Goal: Navigation & Orientation: Find specific page/section

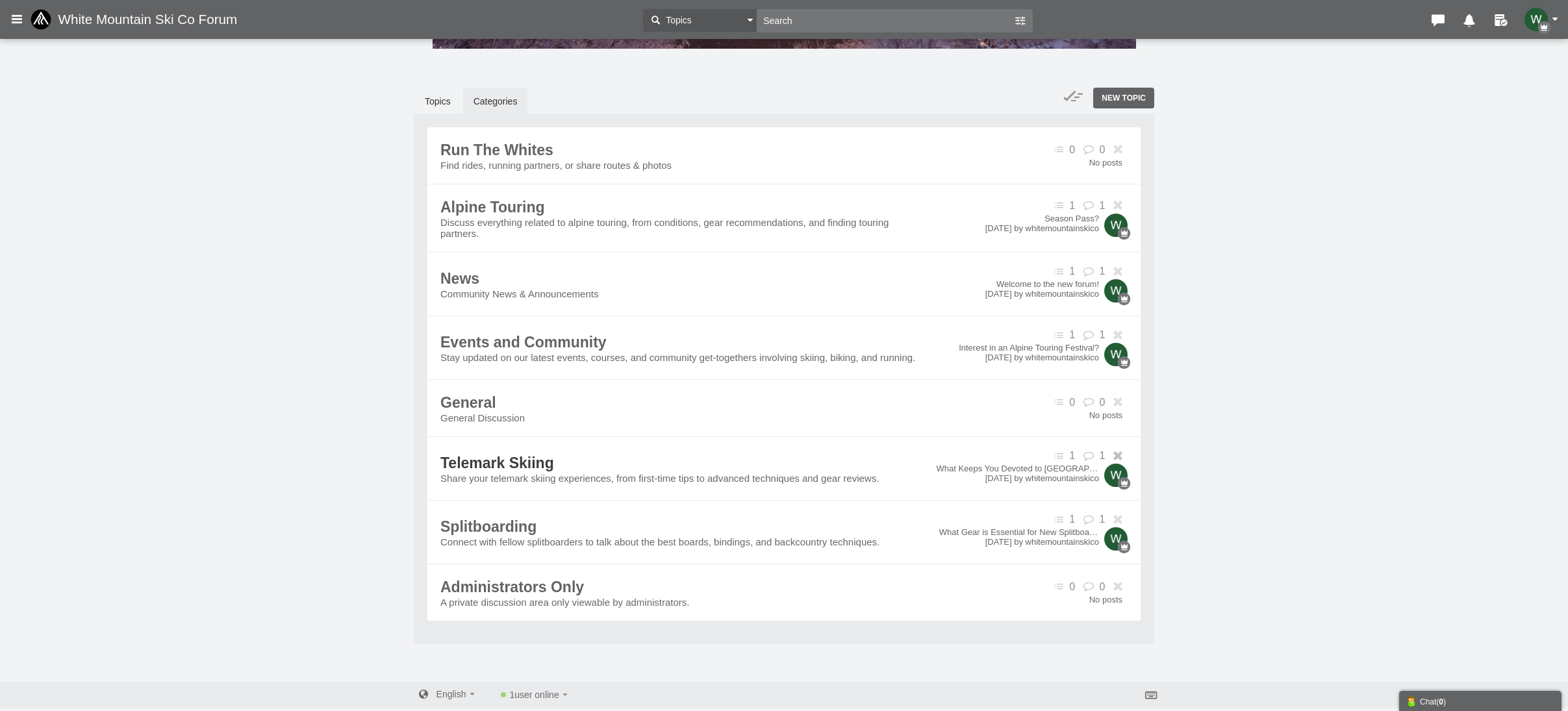
scroll to position [266, 0]
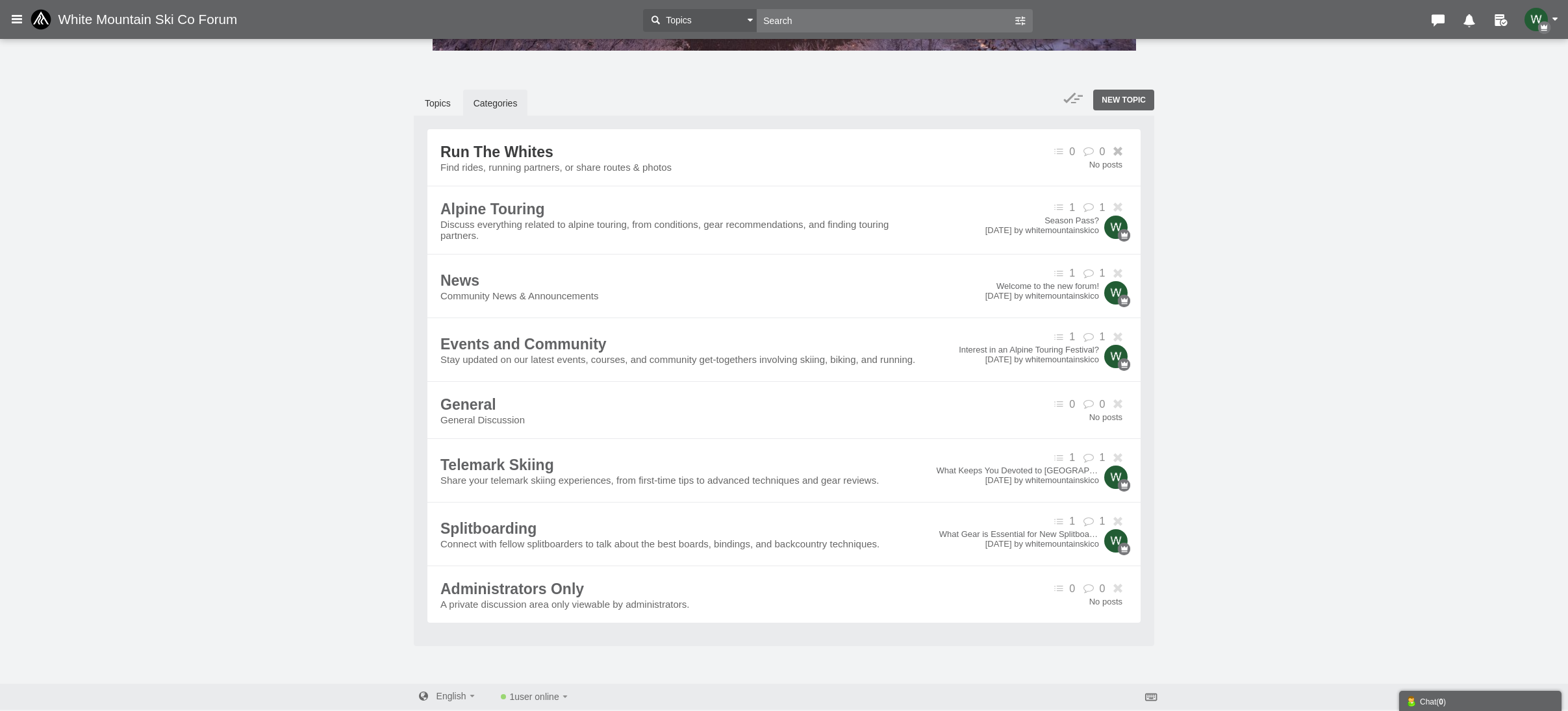
click at [514, 148] on span "Run The Whites" at bounding box center [497, 151] width 113 height 17
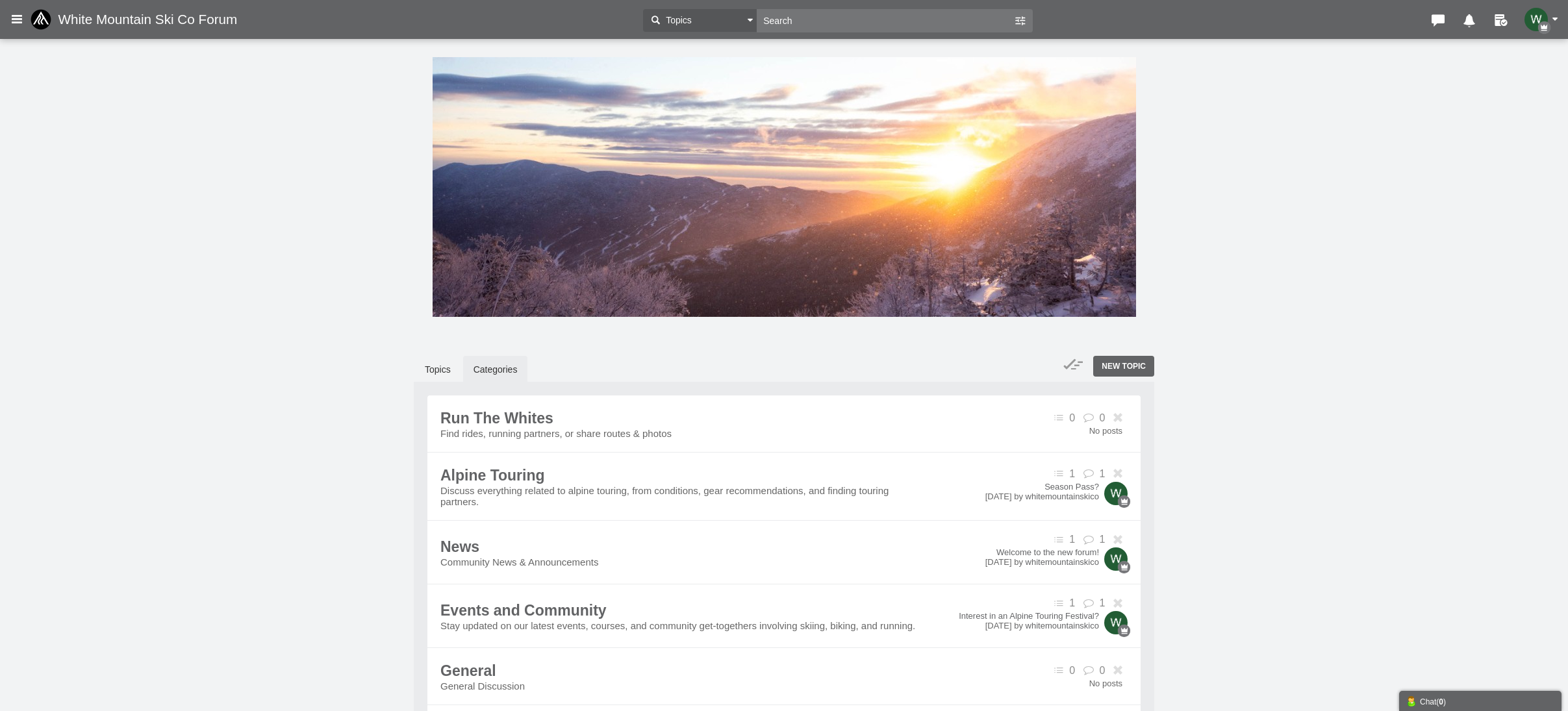
scroll to position [266, 0]
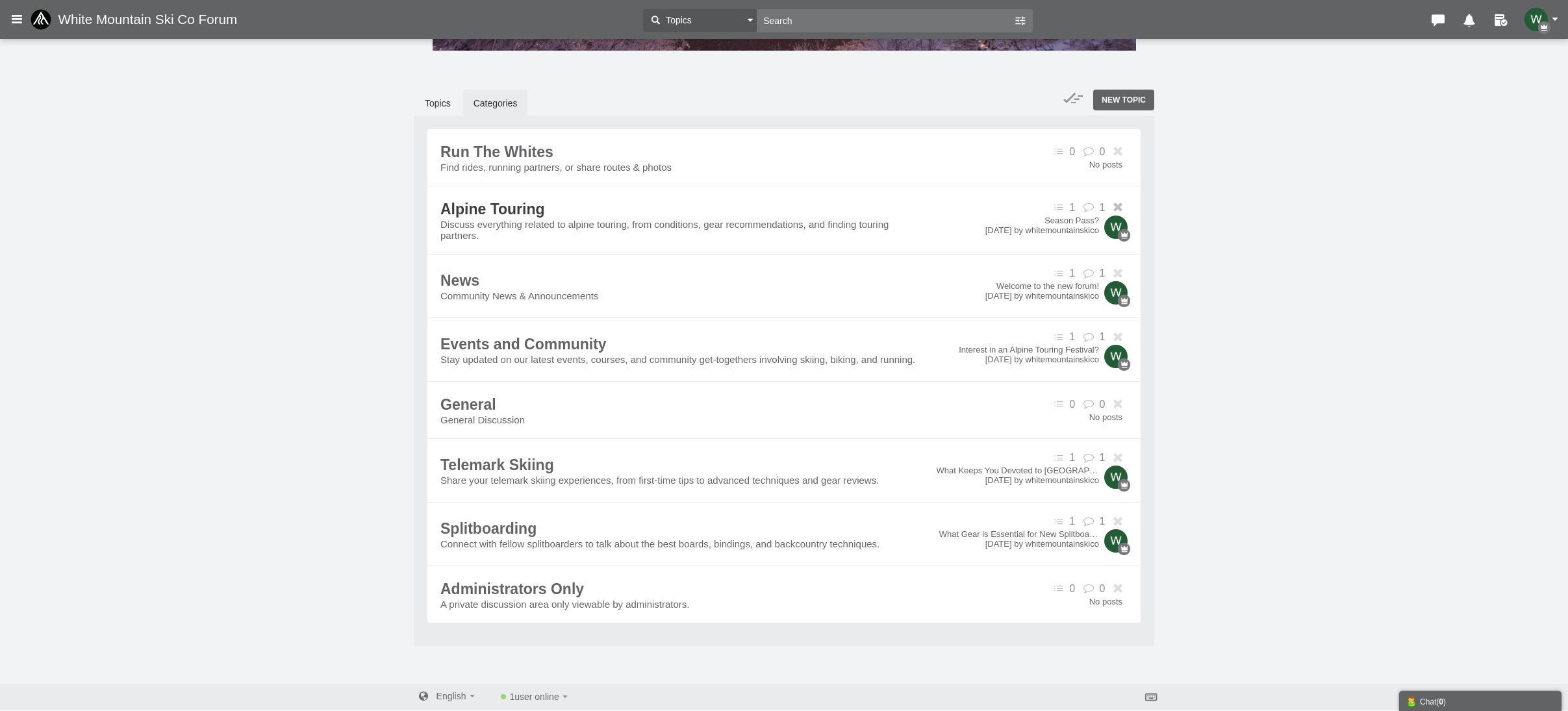
click at [477, 218] on span "Alpine Touring" at bounding box center [492, 209] width 105 height 17
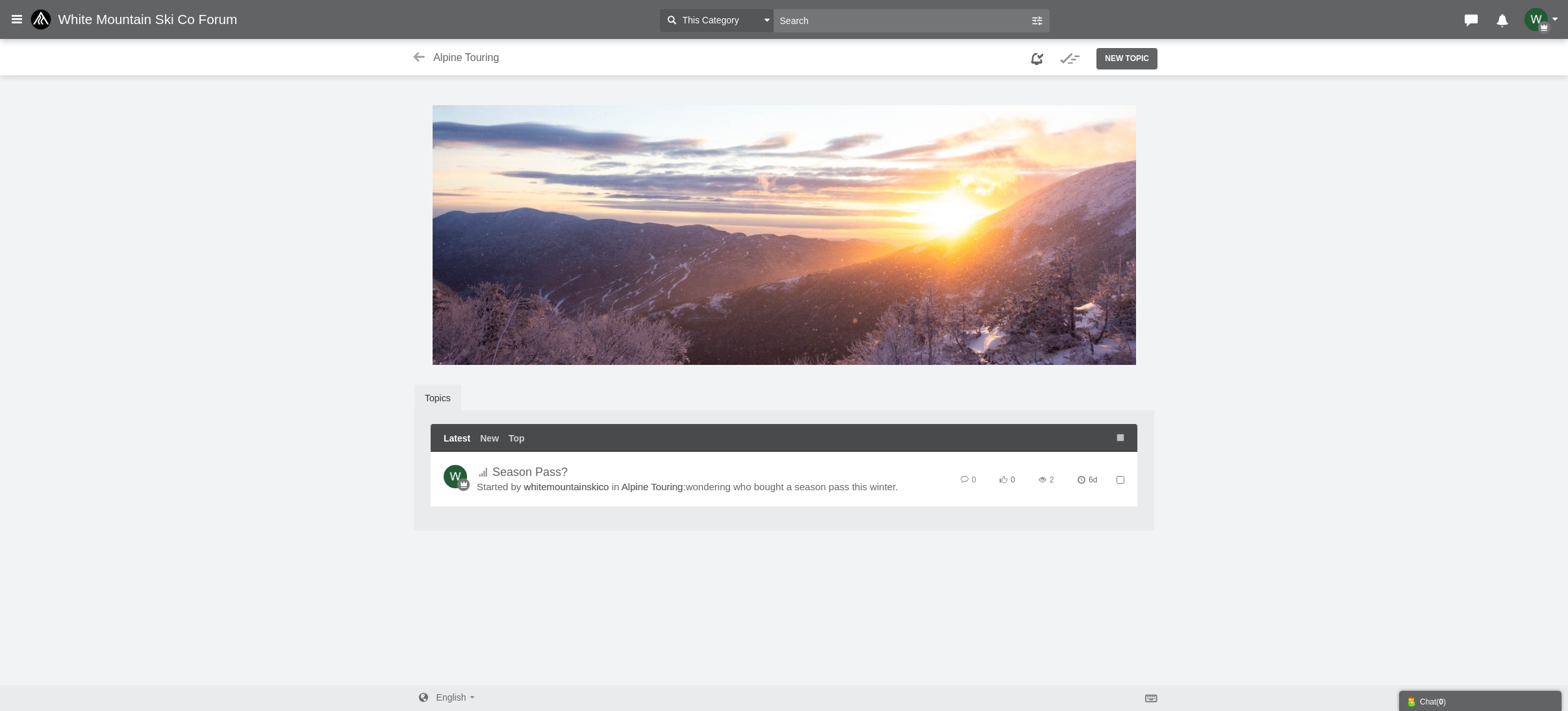
scroll to position [4, 0]
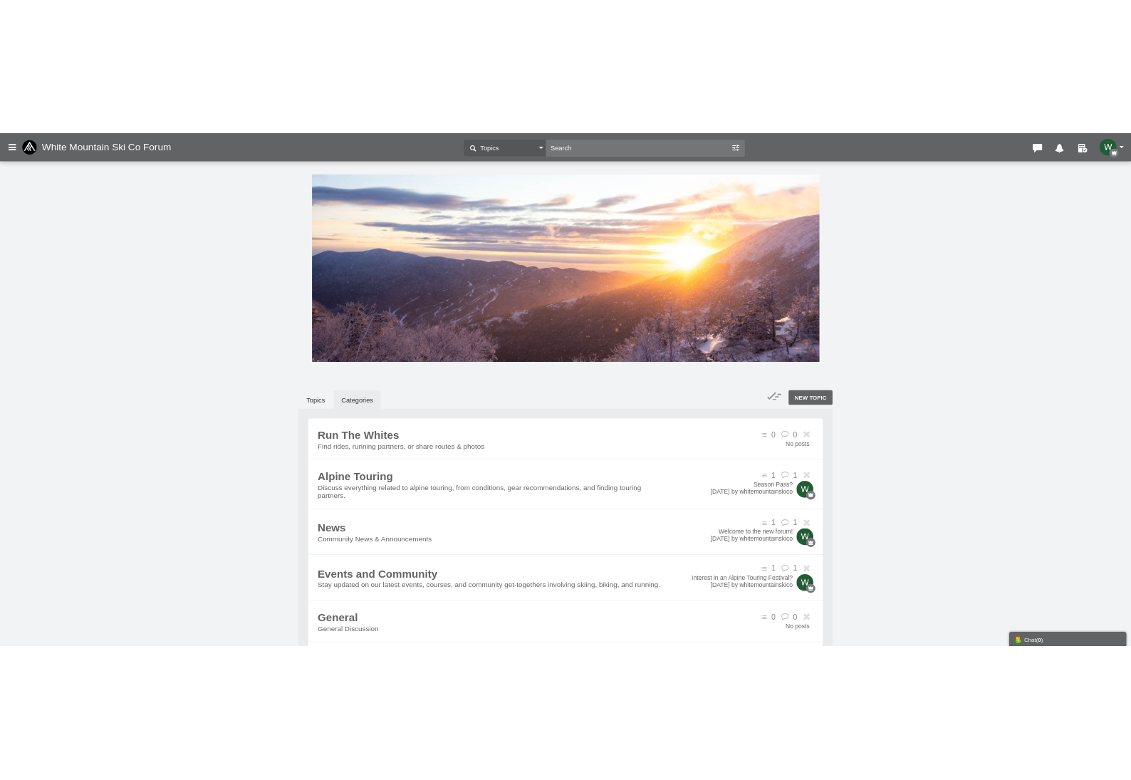
scroll to position [292, 0]
